Goal: Book appointment/travel/reservation

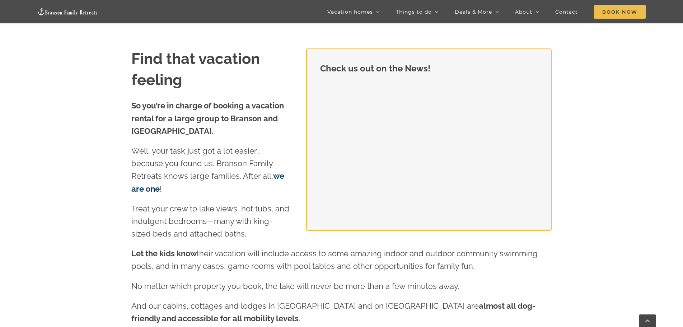
scroll to position [790, 0]
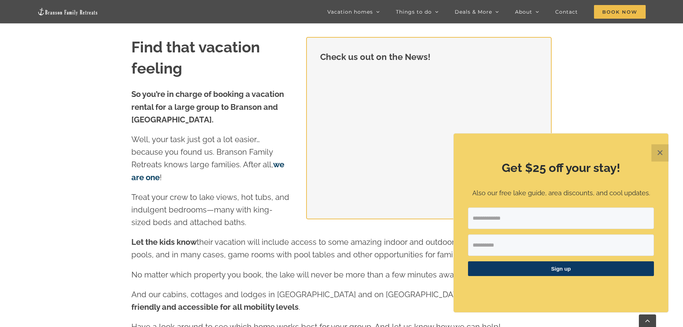
click at [662, 151] on button "✕" at bounding box center [660, 152] width 17 height 17
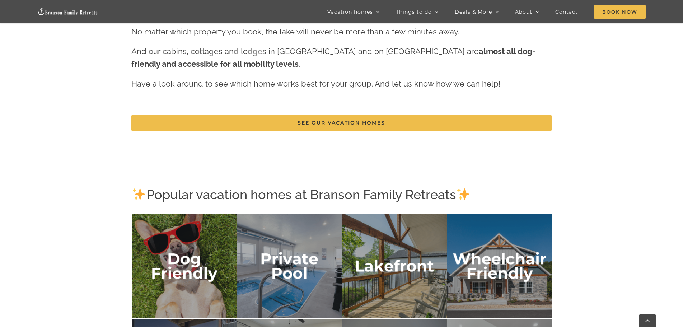
scroll to position [1149, 0]
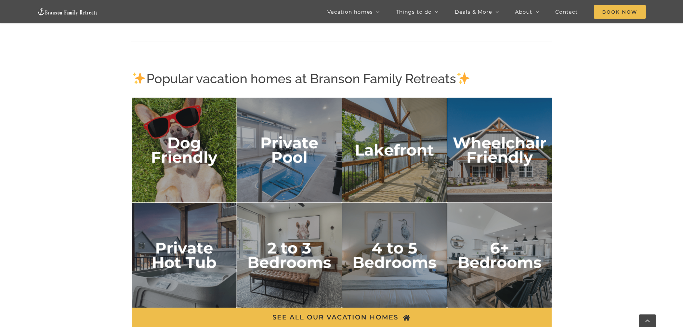
click at [307, 264] on img "2 to 3 bedrooms" at bounding box center [289, 255] width 105 height 105
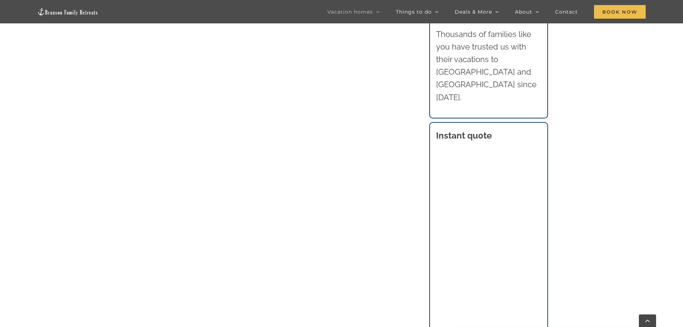
scroll to position [417, 0]
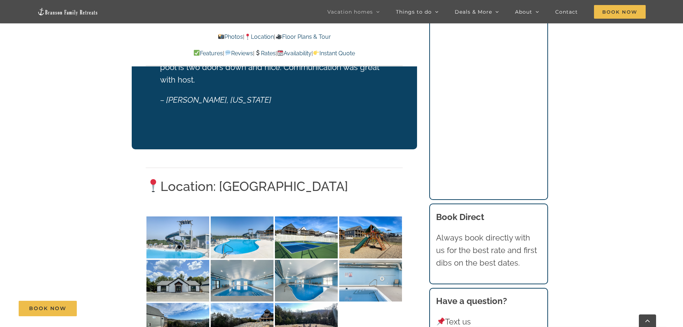
scroll to position [1652, 0]
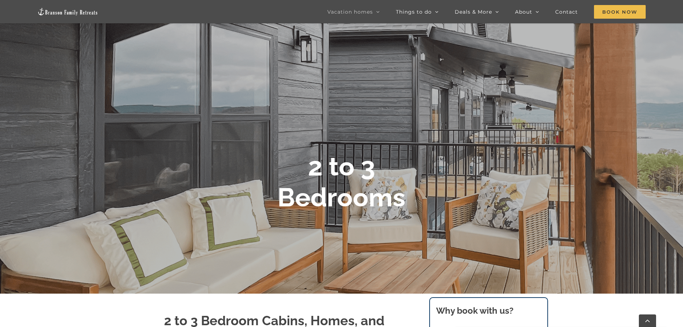
scroll to position [22, 0]
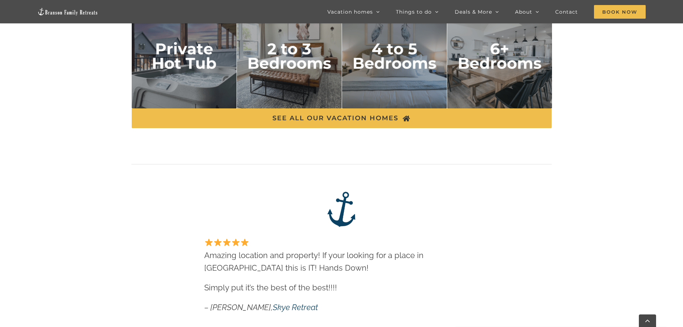
scroll to position [1257, 0]
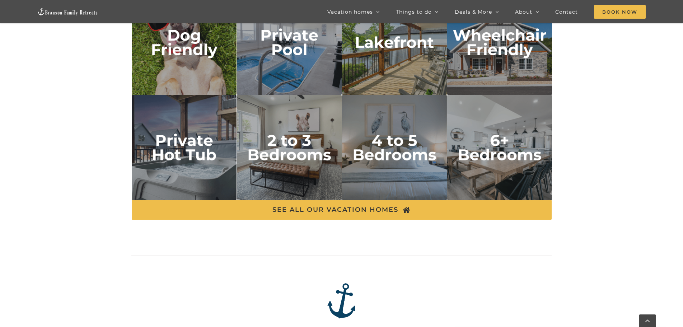
click at [311, 167] on img "2 to 3 bedrooms" at bounding box center [289, 147] width 105 height 105
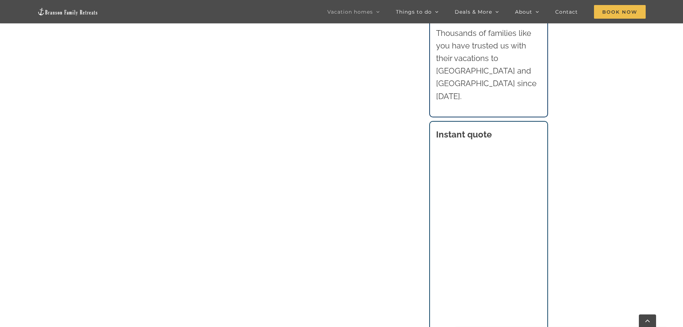
scroll to position [525, 0]
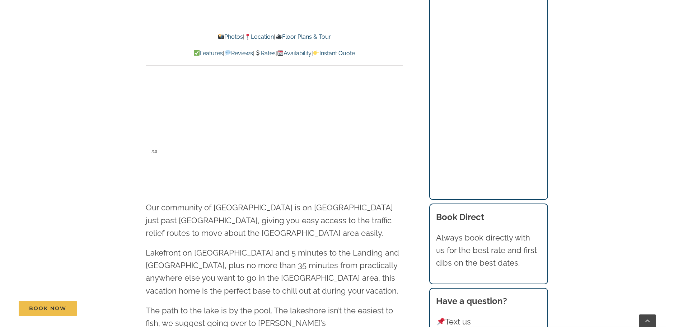
scroll to position [1759, 0]
